Goal: Check status: Check status

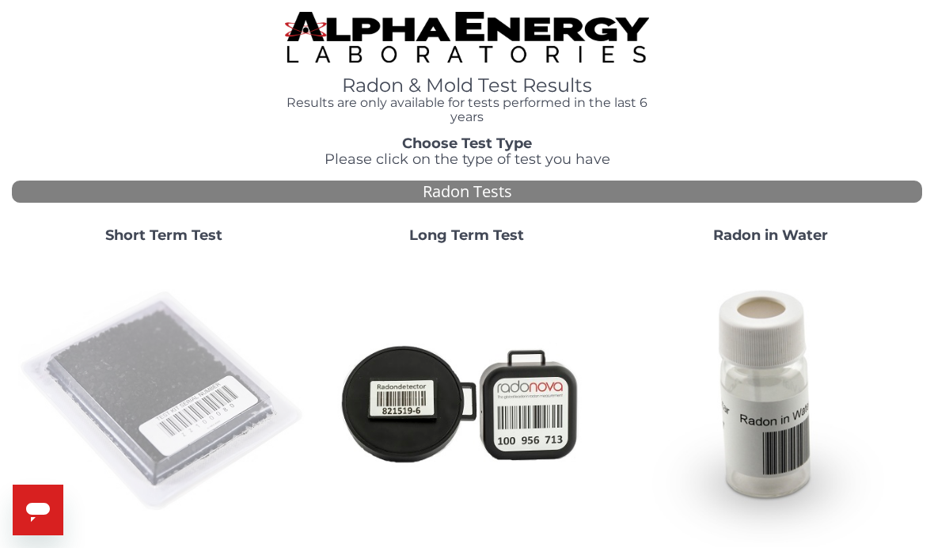
click at [156, 365] on img at bounding box center [163, 401] width 291 height 291
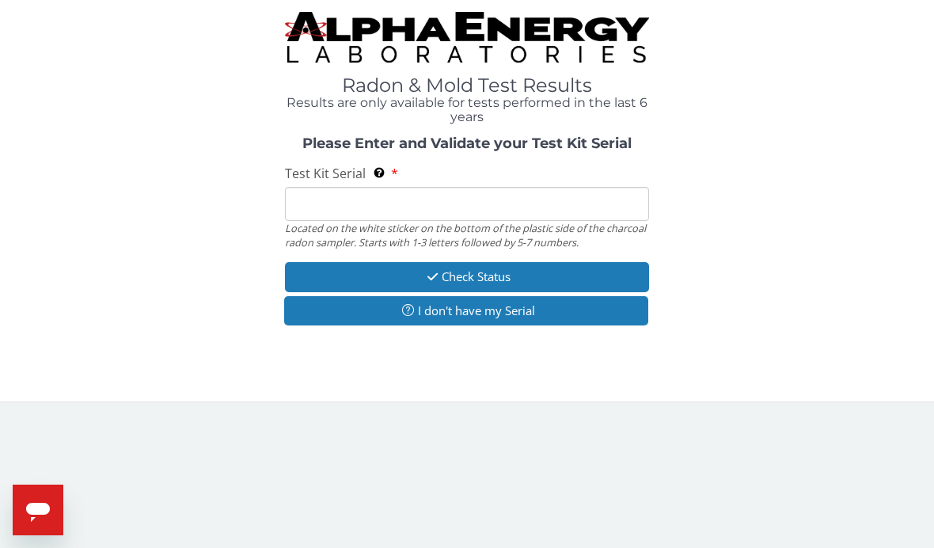
click at [335, 205] on input "Test Kit Serial Located on the white sticker on the bottom of the plastic side …" at bounding box center [467, 204] width 364 height 34
click at [313, 198] on input "Test Kit Serial Located on the white sticker on the bottom of the plastic side …" at bounding box center [467, 204] width 364 height 34
click at [348, 199] on input "Test Kit Serial Located on the white sticker on the bottom of the plastic side …" at bounding box center [467, 204] width 364 height 34
click at [315, 201] on input "Test Kit Serial Located on the white sticker on the bottom of the plastic side …" at bounding box center [467, 204] width 364 height 34
click at [315, 200] on input "Test Kit Serial Located on the white sticker on the bottom of the plastic side …" at bounding box center [467, 204] width 364 height 34
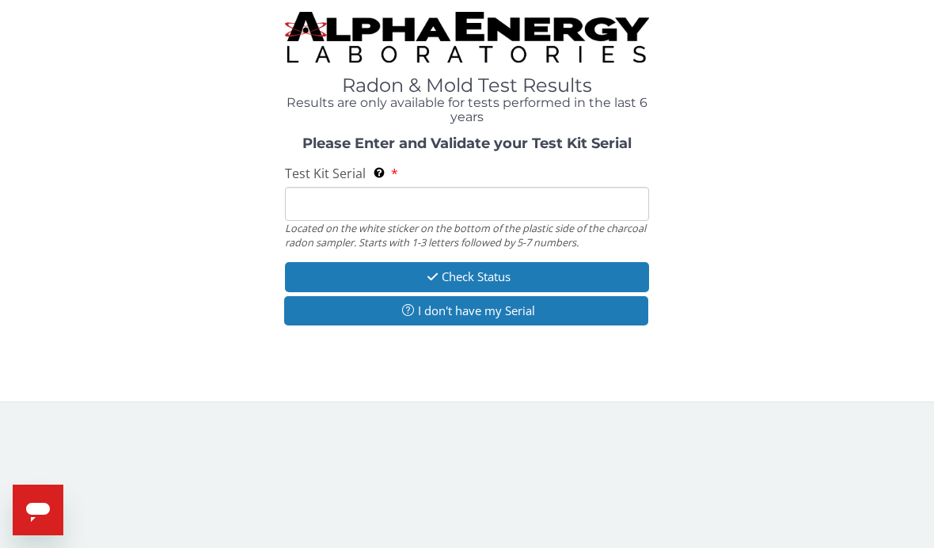
click at [363, 202] on input "Test Kit Serial Located on the white sticker on the bottom of the plastic side …" at bounding box center [467, 204] width 364 height 34
click at [363, 201] on input "Test Kit Serial Located on the white sticker on the bottom of the plastic side …" at bounding box center [467, 204] width 364 height 34
click at [450, 200] on input "Test Kit Serial Located on the white sticker on the bottom of the plastic side …" at bounding box center [467, 204] width 364 height 34
click at [450, 201] on input "Test Kit Serial Located on the white sticker on the bottom of the plastic side …" at bounding box center [467, 204] width 364 height 34
click at [299, 196] on input "Test Kit Serial Located on the white sticker on the bottom of the plastic side …" at bounding box center [467, 204] width 364 height 34
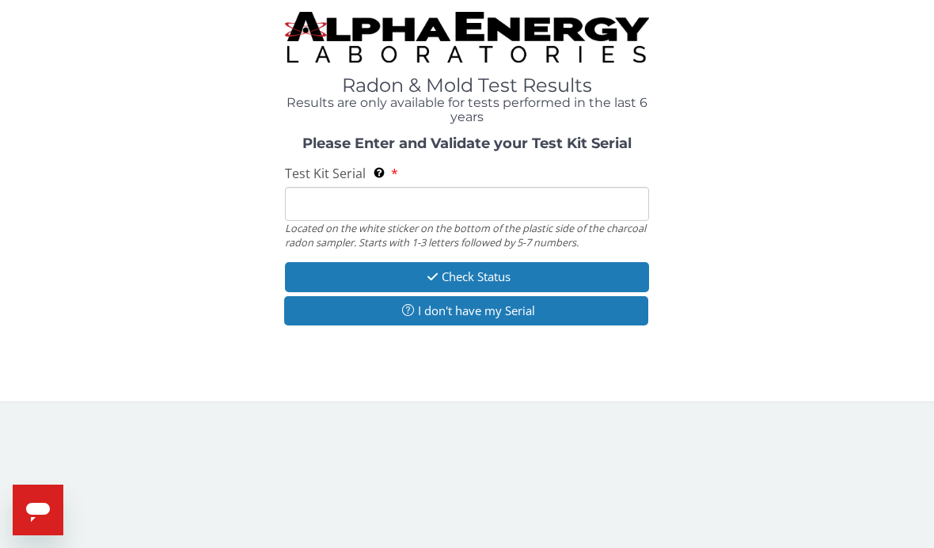
click at [299, 200] on input "Test Kit Serial Located on the white sticker on the bottom of the plastic side …" at bounding box center [467, 204] width 364 height 34
click at [309, 200] on input "Test Kit Serial Located on the white sticker on the bottom of the plastic side …" at bounding box center [467, 204] width 364 height 34
click at [309, 201] on input "Test Kit Serial Located on the white sticker on the bottom of the plastic side …" at bounding box center [467, 204] width 364 height 34
click at [315, 201] on input "Test Kit Serial Located on the white sticker on the bottom of the plastic side …" at bounding box center [467, 204] width 364 height 34
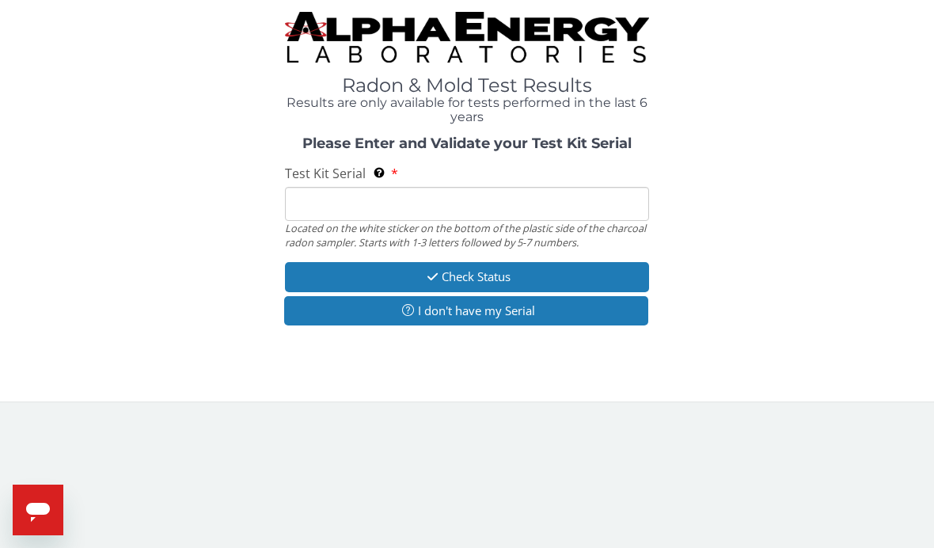
click at [315, 201] on input "Test Kit Serial Located on the white sticker on the bottom of the plastic side …" at bounding box center [467, 204] width 364 height 34
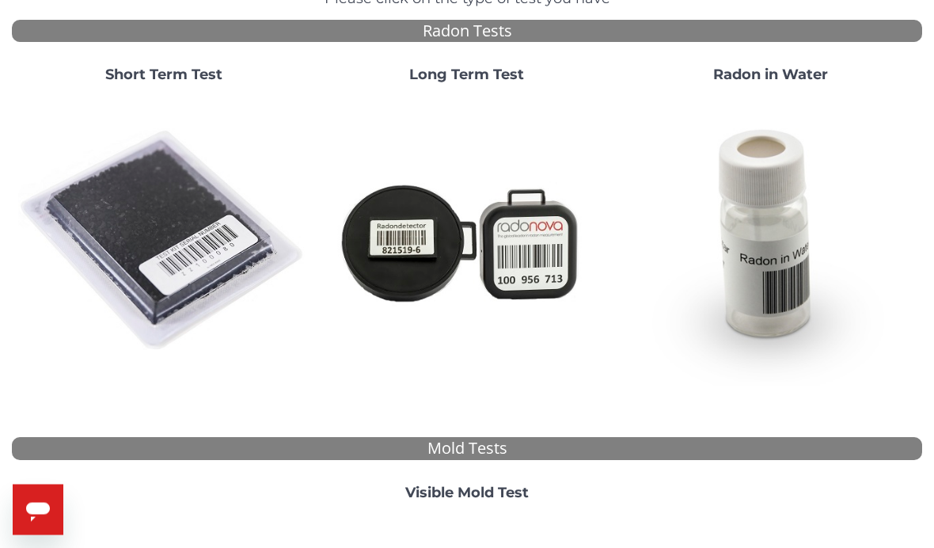
scroll to position [162, 0]
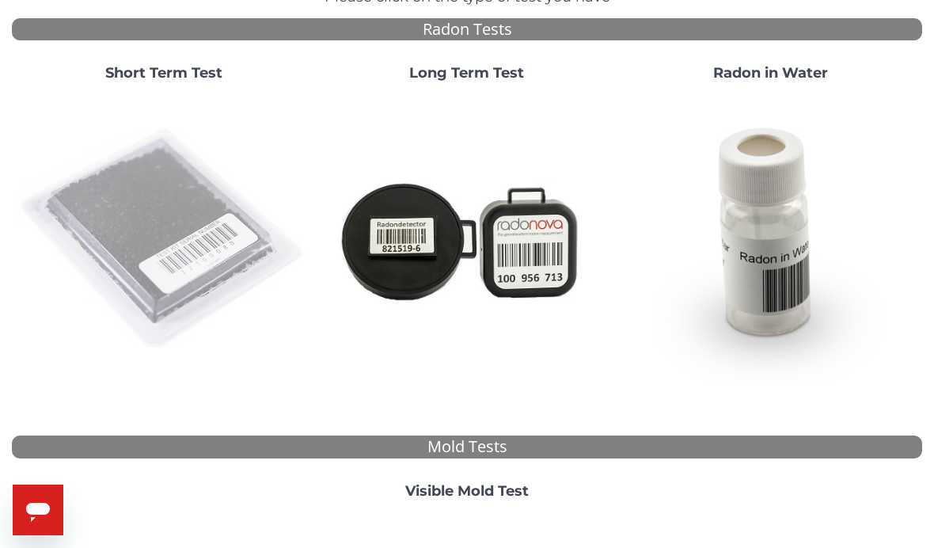
click at [160, 284] on img at bounding box center [163, 239] width 291 height 291
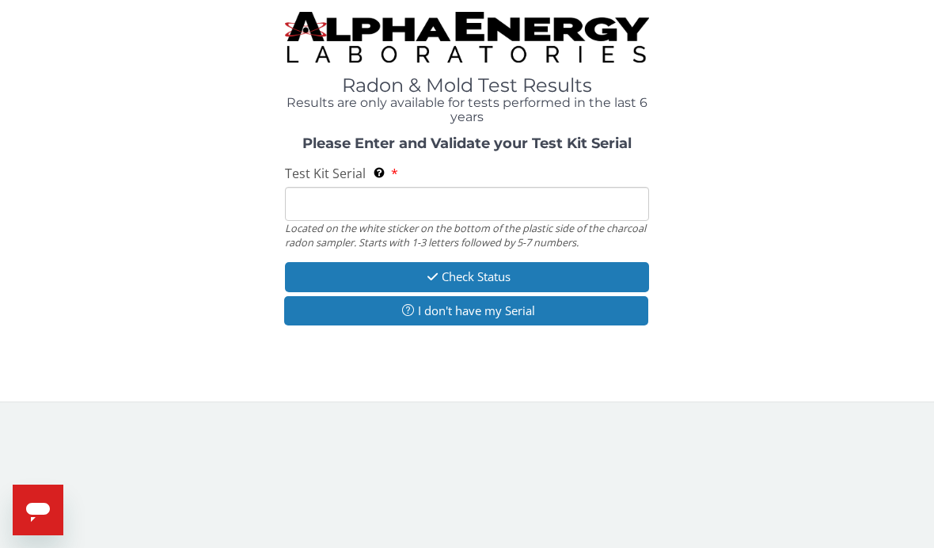
scroll to position [0, 0]
click at [317, 216] on input "Test Kit Serial Located on the white sticker on the bottom of the plastic side …" at bounding box center [467, 204] width 364 height 34
click at [307, 194] on input "Test Kit Serial Located on the white sticker on the bottom of the plastic side …" at bounding box center [467, 204] width 364 height 34
click at [325, 205] on input "Test Kit Serial Located on the white sticker on the bottom of the plastic side …" at bounding box center [467, 204] width 364 height 34
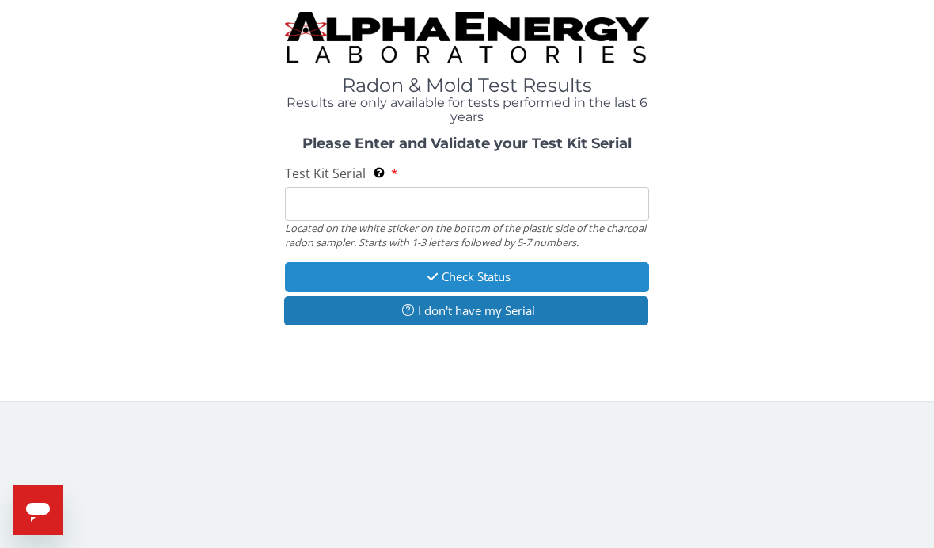
click at [508, 277] on button "Check Status" at bounding box center [467, 276] width 364 height 29
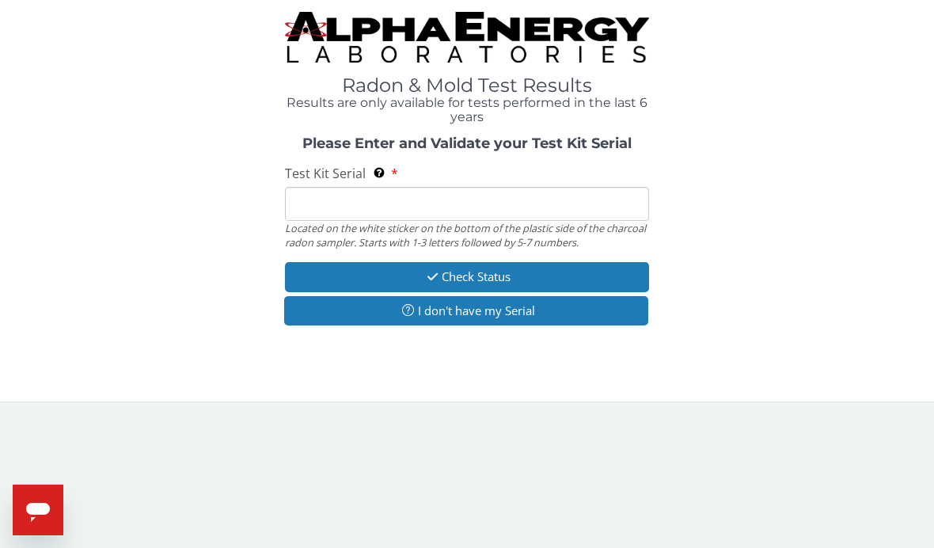
click at [308, 201] on input "Test Kit Serial Located on the white sticker on the bottom of the plastic side …" at bounding box center [467, 204] width 364 height 34
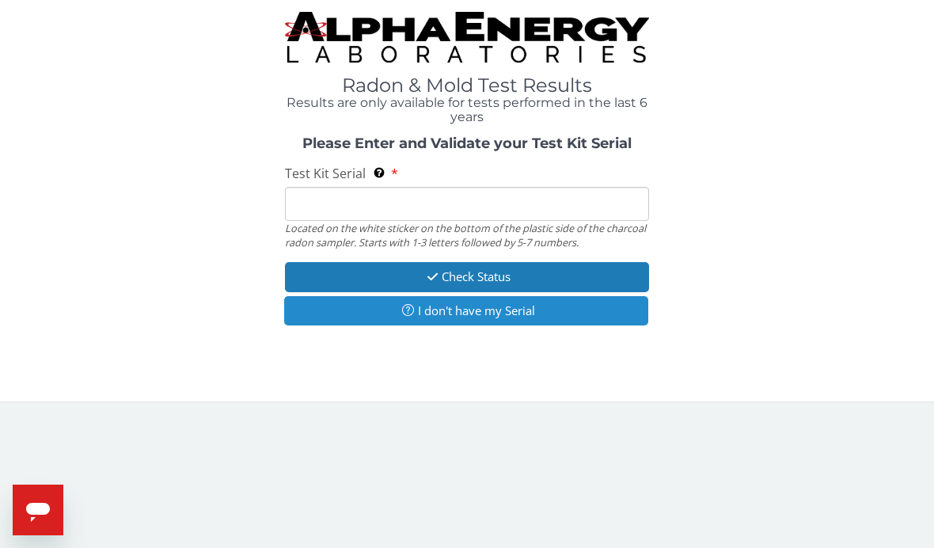
click at [465, 317] on button "I don't have my Serial" at bounding box center [466, 310] width 364 height 29
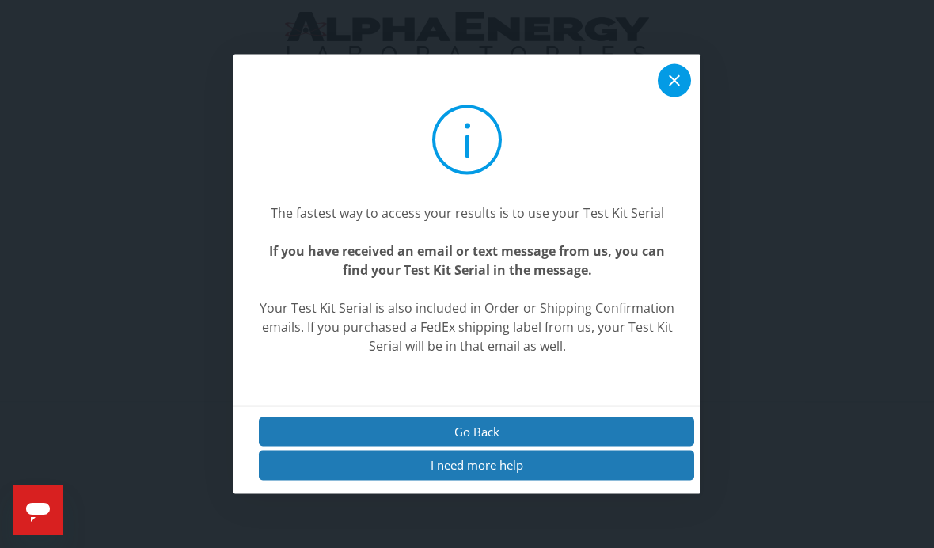
click at [674, 86] on icon at bounding box center [674, 80] width 11 height 11
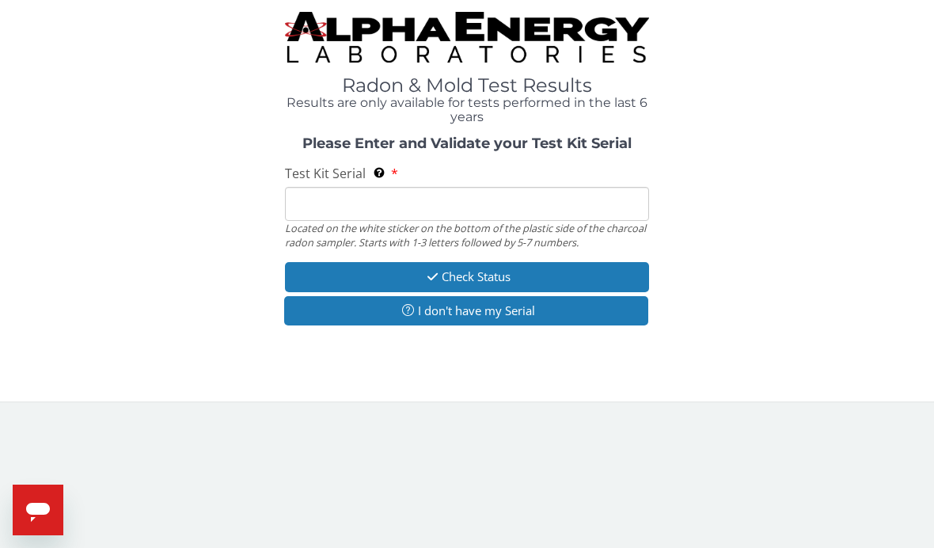
click at [321, 201] on input "Test Kit Serial Located on the white sticker on the bottom of the plastic side …" at bounding box center [467, 204] width 364 height 34
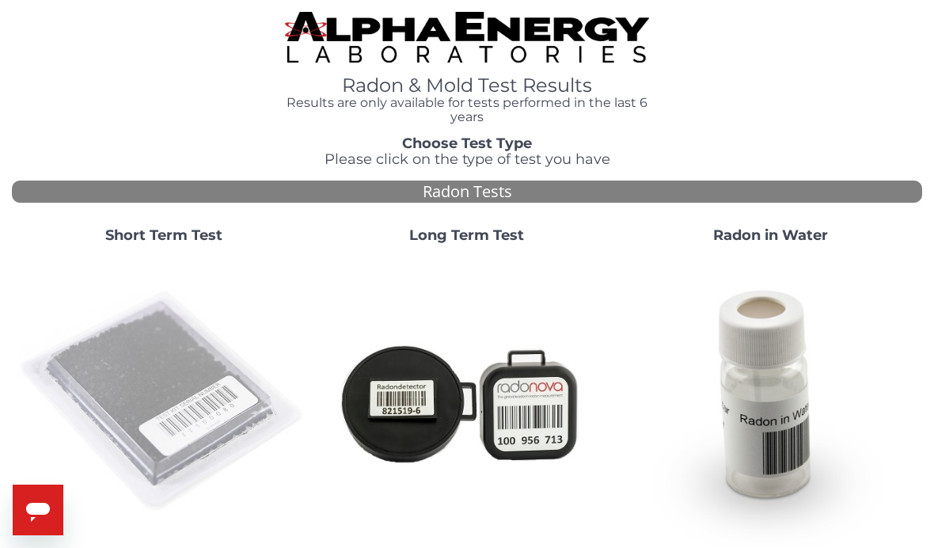
click at [154, 356] on img at bounding box center [163, 401] width 291 height 291
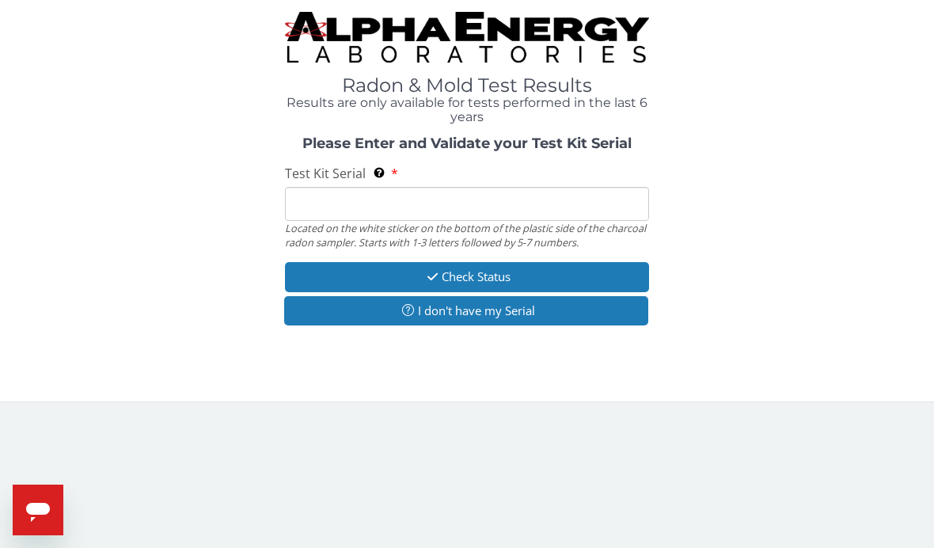
click at [334, 194] on input "Test Kit Serial Located on the white sticker on the bottom of the plastic side …" at bounding box center [467, 204] width 364 height 34
click at [310, 209] on input "Test Kit Serial Located on the white sticker on the bottom of the plastic side …" at bounding box center [467, 204] width 364 height 34
click at [322, 211] on input "Test Kit Serial Located on the white sticker on the bottom of the plastic side …" at bounding box center [467, 204] width 364 height 34
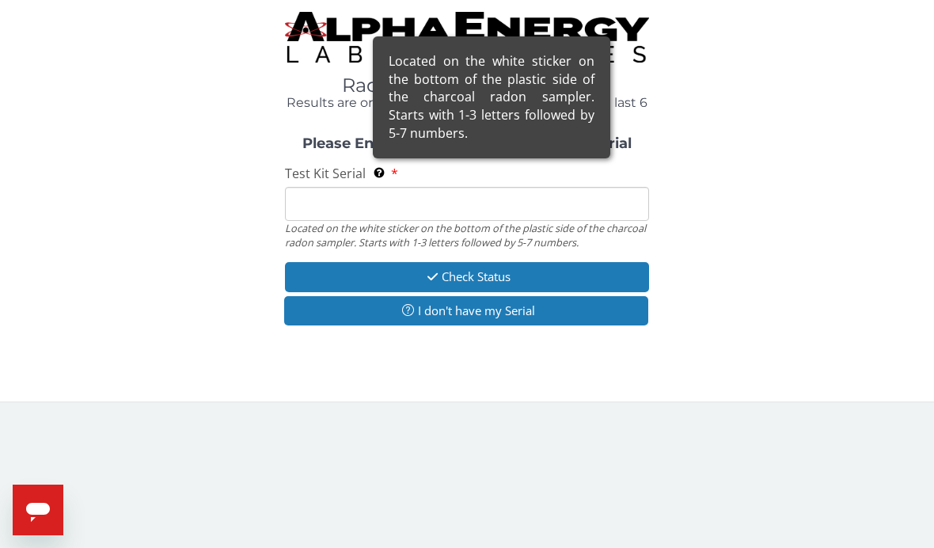
click at [374, 158] on div "Located on the white sticker on the bottom of the plastic side of the charcoal …" at bounding box center [491, 97] width 237 height 122
click at [374, 187] on input "Test Kit Serial Located on the white sticker on the bottom of the plastic side …" at bounding box center [467, 204] width 364 height 34
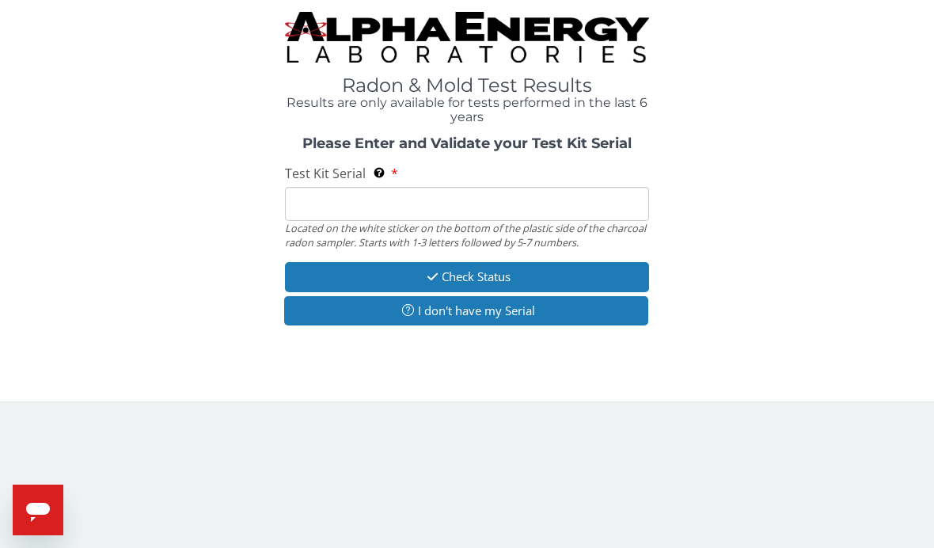
click at [311, 198] on input "Test Kit Serial Located on the white sticker on the bottom of the plastic side …" at bounding box center [467, 204] width 364 height 34
click at [304, 206] on input "Test Kit Serial Located on the white sticker on the bottom of the plastic side …" at bounding box center [467, 204] width 364 height 34
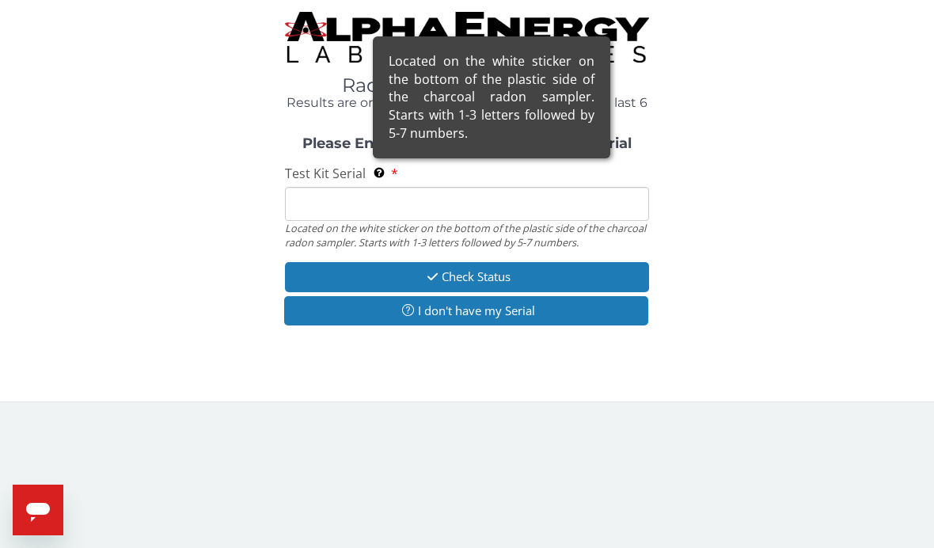
click at [387, 158] on div "Located on the white sticker on the bottom of the plastic side of the charcoal …" at bounding box center [491, 97] width 237 height 122
click at [387, 187] on input "Test Kit Serial Located on the white sticker on the bottom of the plastic side …" at bounding box center [467, 204] width 364 height 34
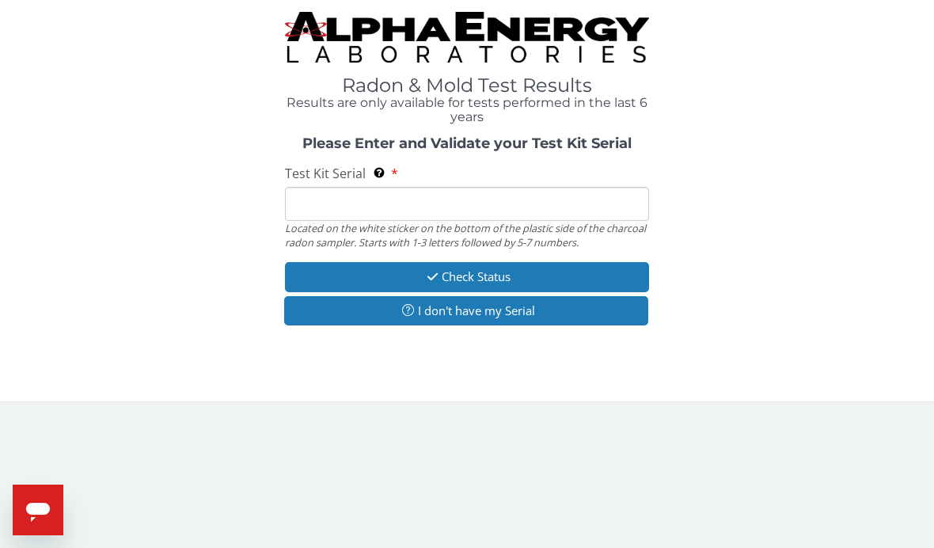
click at [333, 211] on input "Test Kit Serial Located on the white sticker on the bottom of the plastic side …" at bounding box center [467, 204] width 364 height 34
click at [289, 177] on span "Test Kit Serial" at bounding box center [325, 173] width 81 height 17
click at [289, 187] on input "Test Kit Serial Located on the white sticker on the bottom of the plastic side …" at bounding box center [467, 204] width 364 height 34
click at [315, 203] on input "Test Kit Serial Located on the white sticker on the bottom of the plastic side …" at bounding box center [467, 204] width 364 height 34
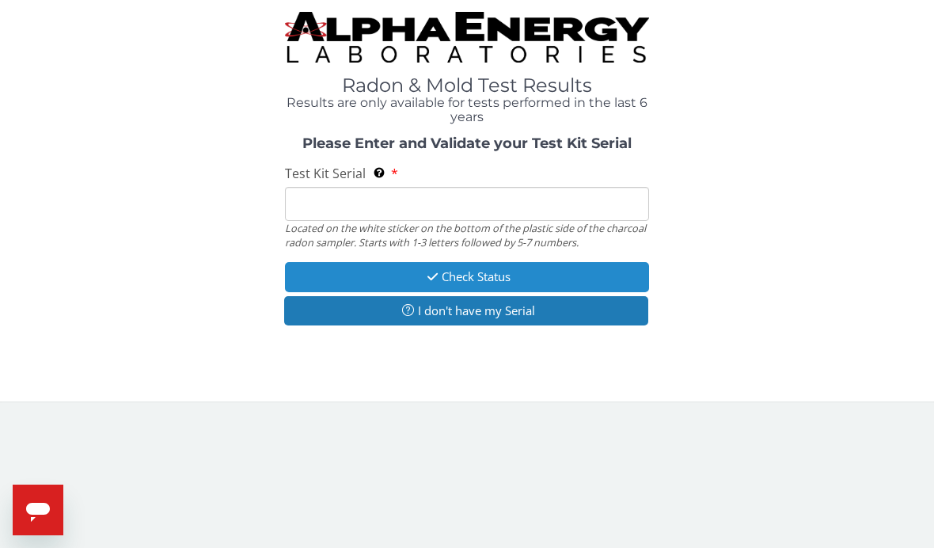
click at [443, 265] on button "Check Status" at bounding box center [467, 276] width 364 height 29
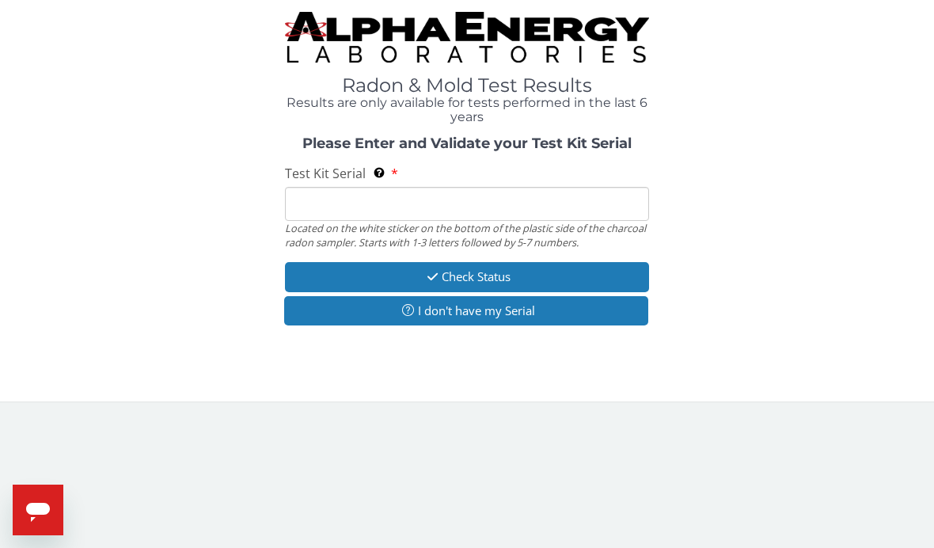
click at [341, 192] on input "Test Kit Serial Located on the white sticker on the bottom of the plastic side …" at bounding box center [467, 204] width 364 height 34
click at [340, 201] on input "Test Kit Serial Located on the white sticker on the bottom of the plastic side …" at bounding box center [467, 204] width 364 height 34
click at [340, 196] on input "Test Kit Serial Located on the white sticker on the bottom of the plastic side …" at bounding box center [467, 204] width 364 height 34
click at [340, 200] on input "Test Kit Serial Located on the white sticker on the bottom of the plastic side …" at bounding box center [467, 204] width 364 height 34
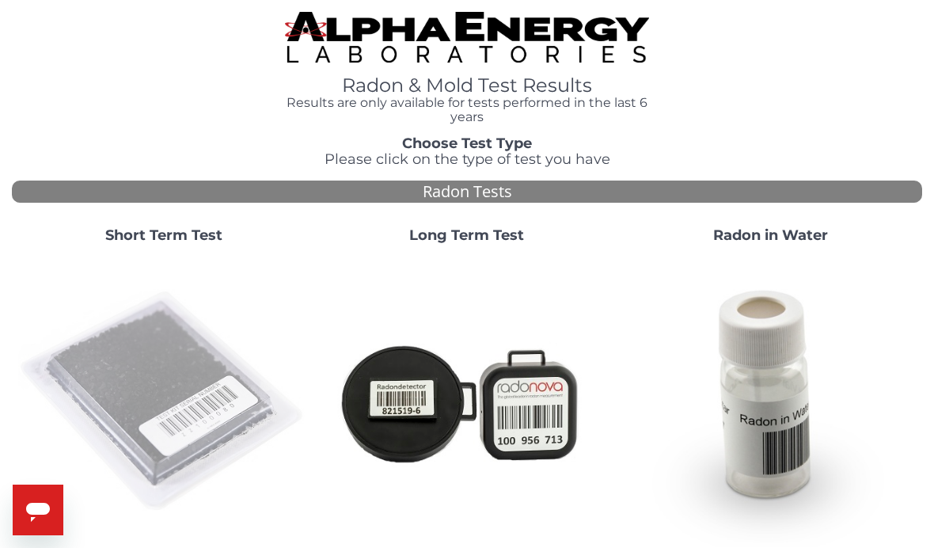
click at [156, 334] on img at bounding box center [163, 401] width 291 height 291
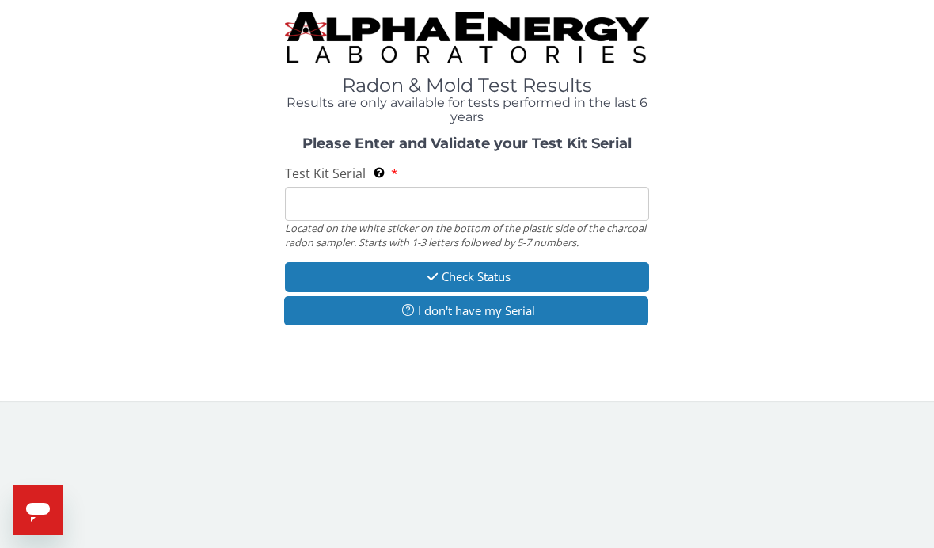
click at [320, 201] on input "Test Kit Serial Located on the white sticker on the bottom of the plastic side …" at bounding box center [467, 204] width 364 height 34
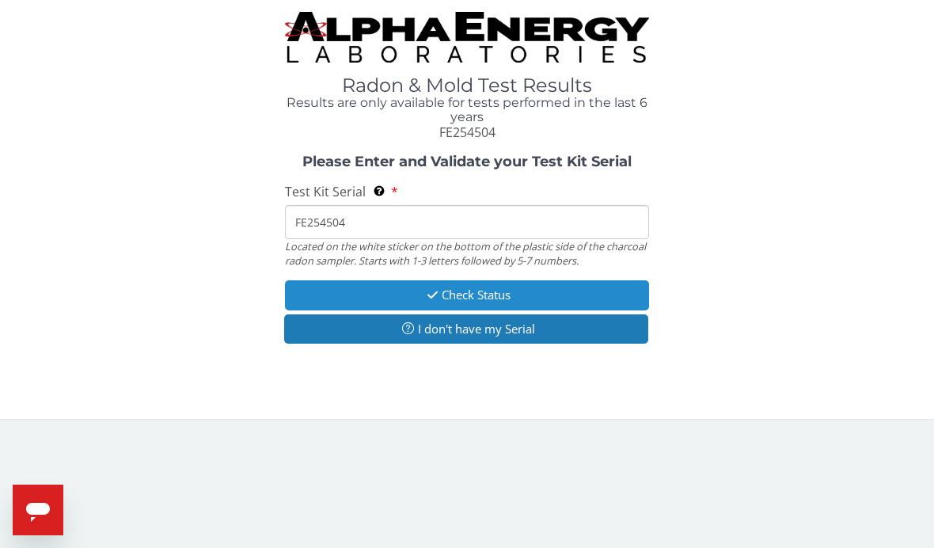
type input "FE254504"
click at [442, 291] on button "Check Status" at bounding box center [467, 294] width 364 height 29
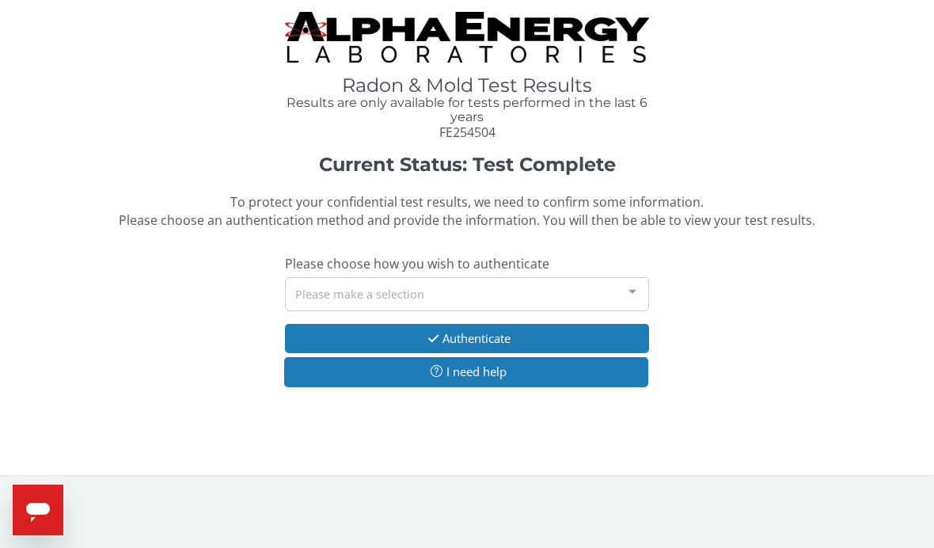
click at [632, 283] on div at bounding box center [633, 293] width 32 height 30
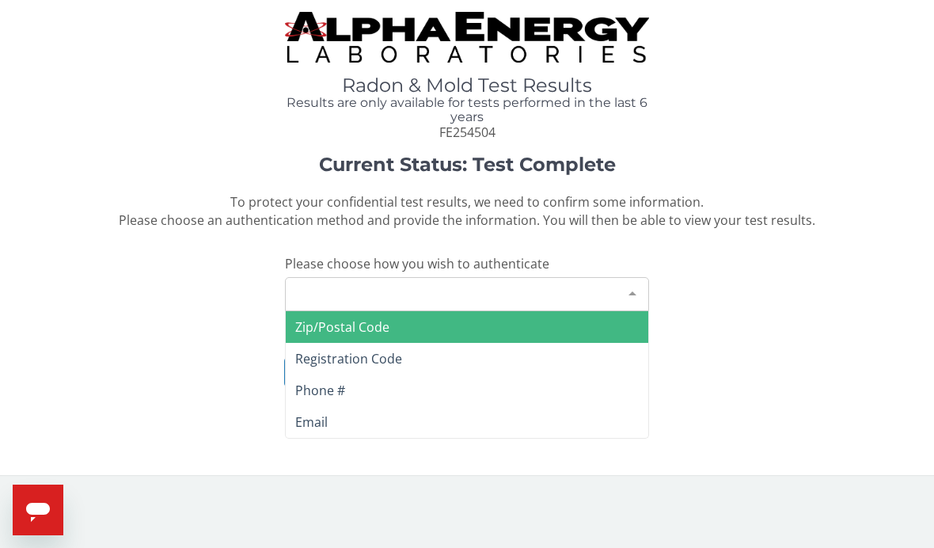
click at [339, 321] on span "Zip/Postal Code" at bounding box center [342, 326] width 94 height 17
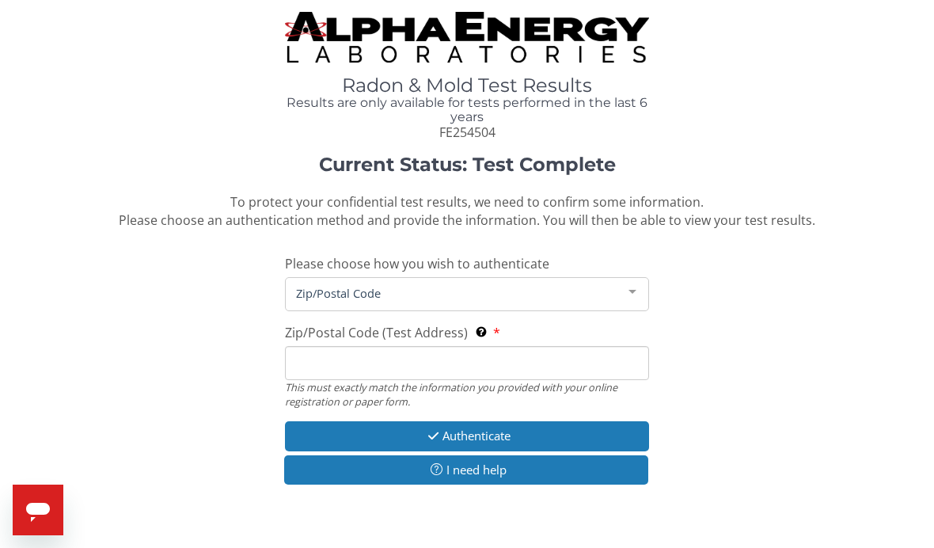
click at [311, 356] on input "Zip/Postal Code (Test Address) This must exactly match the information you prov…" at bounding box center [467, 363] width 364 height 34
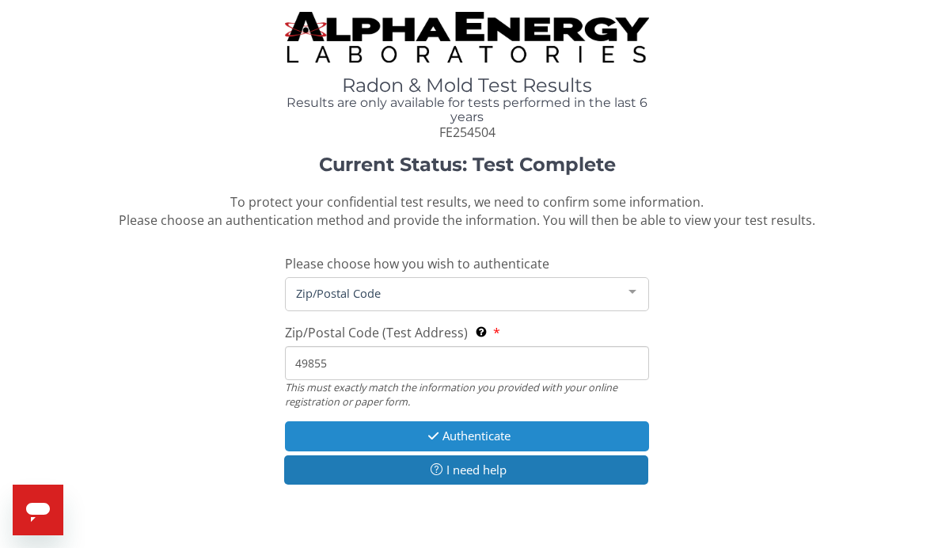
click at [428, 430] on icon "button" at bounding box center [433, 436] width 18 height 12
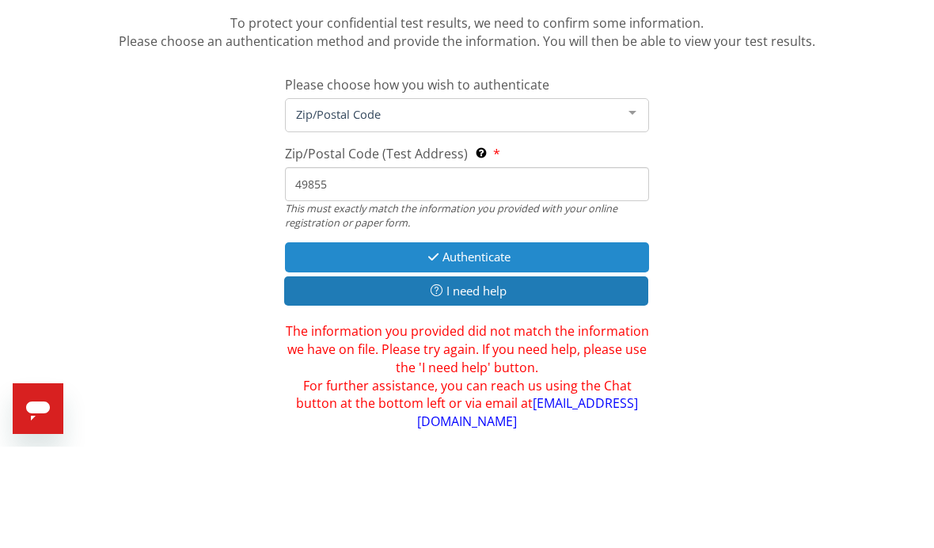
scroll to position [84, 0]
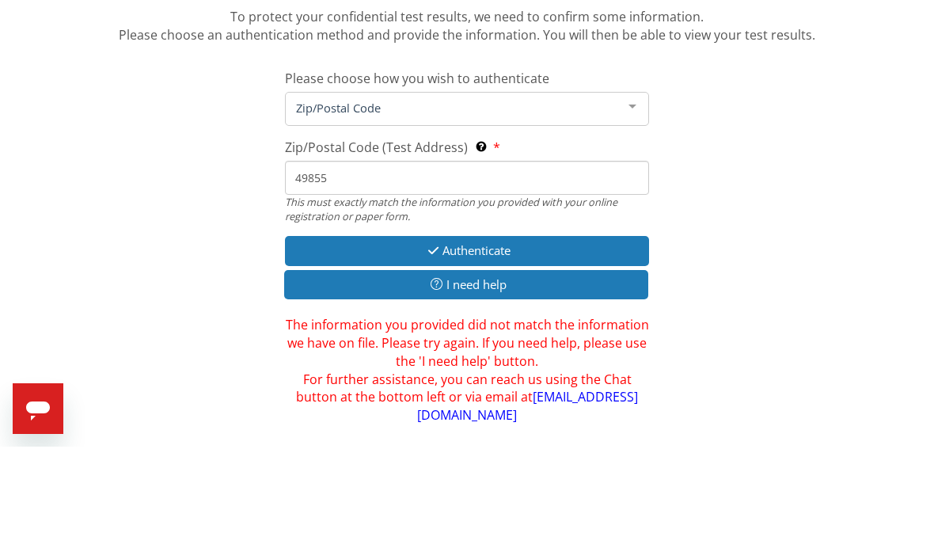
click at [355, 262] on input "49855" at bounding box center [467, 279] width 364 height 34
type input "4"
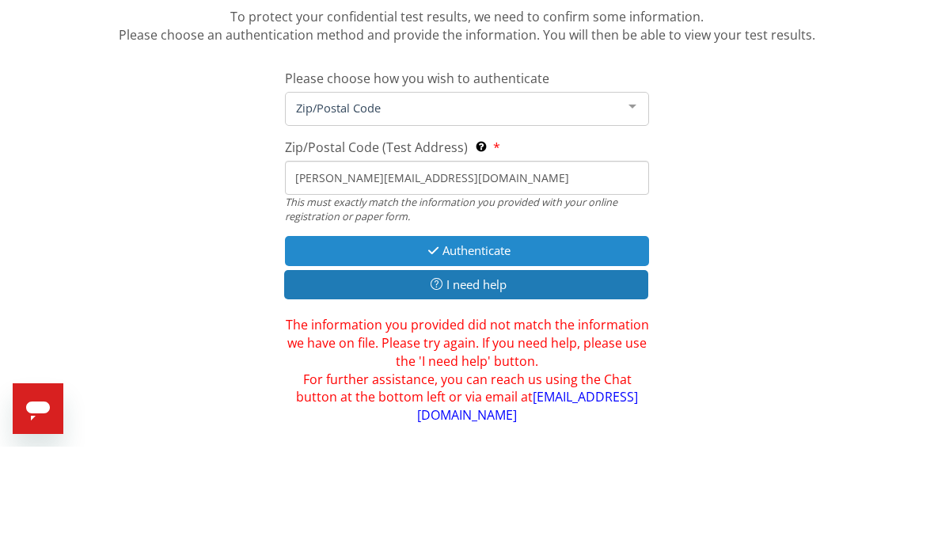
type input "[PERSON_NAME][EMAIL_ADDRESS][DOMAIN_NAME]"
click at [427, 346] on icon "button" at bounding box center [433, 352] width 18 height 12
click at [459, 337] on button "Authenticate" at bounding box center [467, 351] width 364 height 29
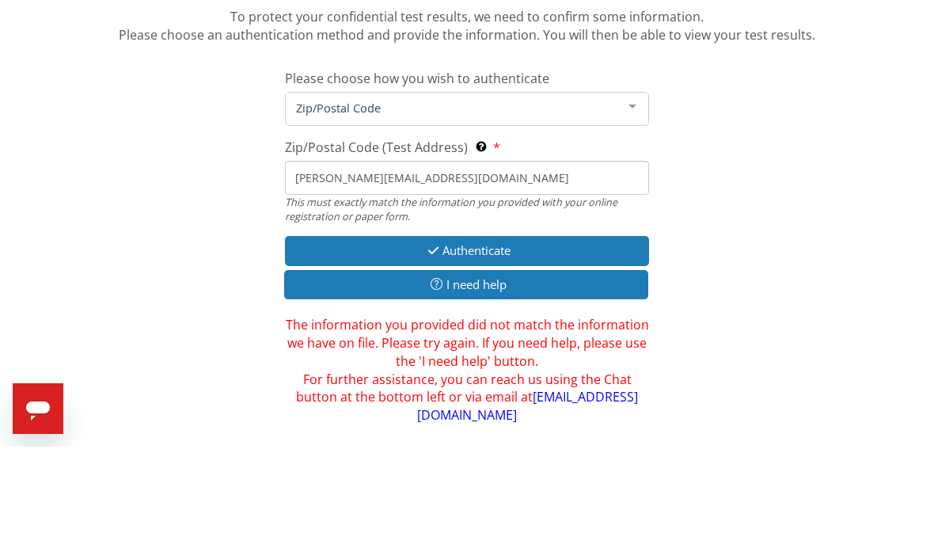
click at [353, 200] on span "Zip/Postal Code" at bounding box center [454, 208] width 325 height 17
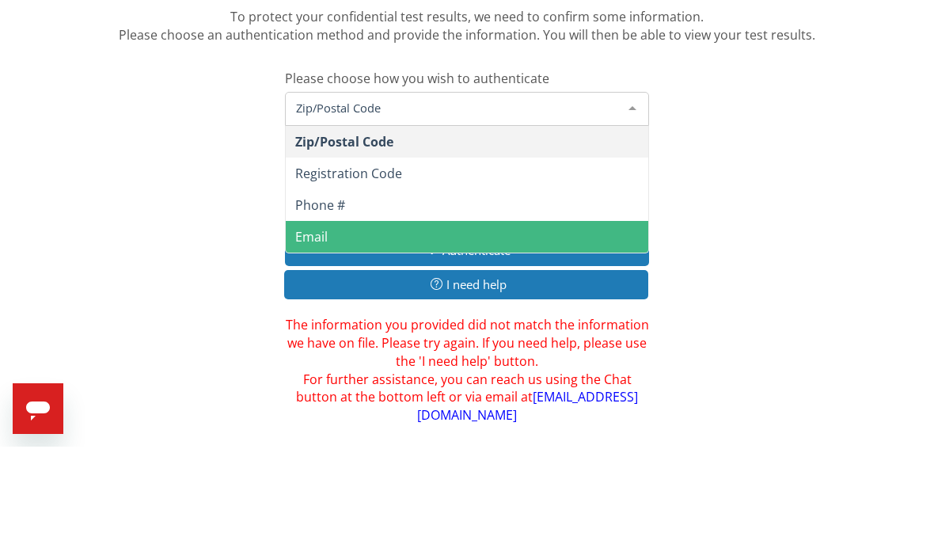
click at [308, 329] on span "Email" at bounding box center [311, 337] width 32 height 17
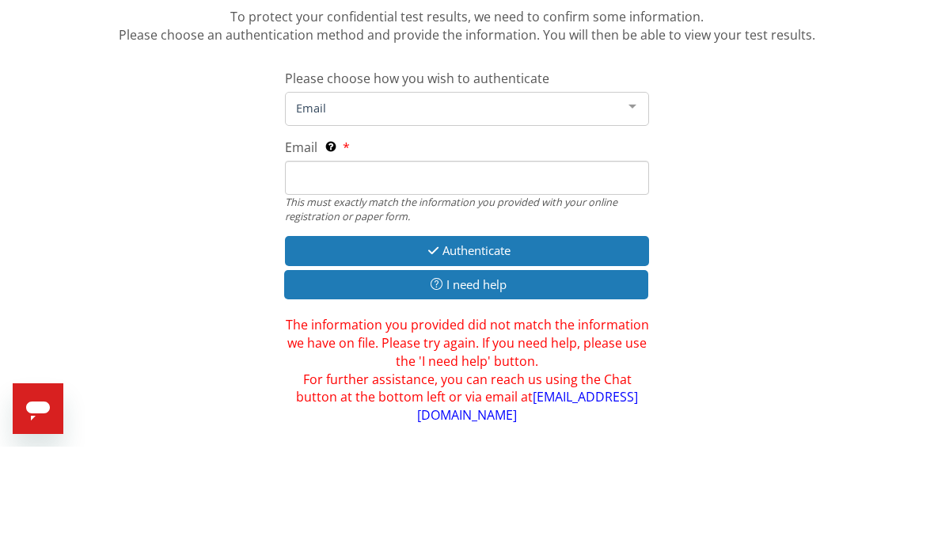
click at [319, 262] on input "Email This must exactly match the information you provided with your online reg…" at bounding box center [467, 279] width 364 height 34
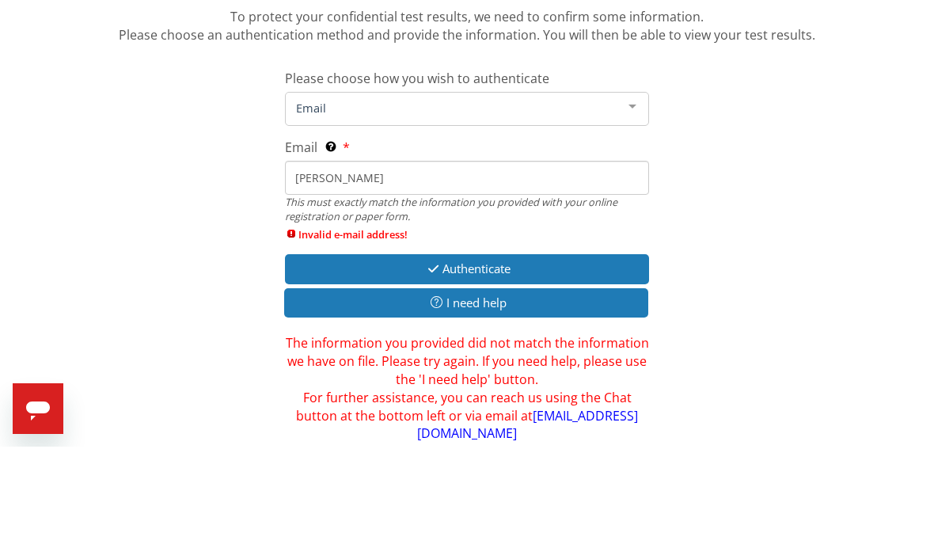
type input "[PERSON_NAME]@"
